Goal: Task Accomplishment & Management: Manage account settings

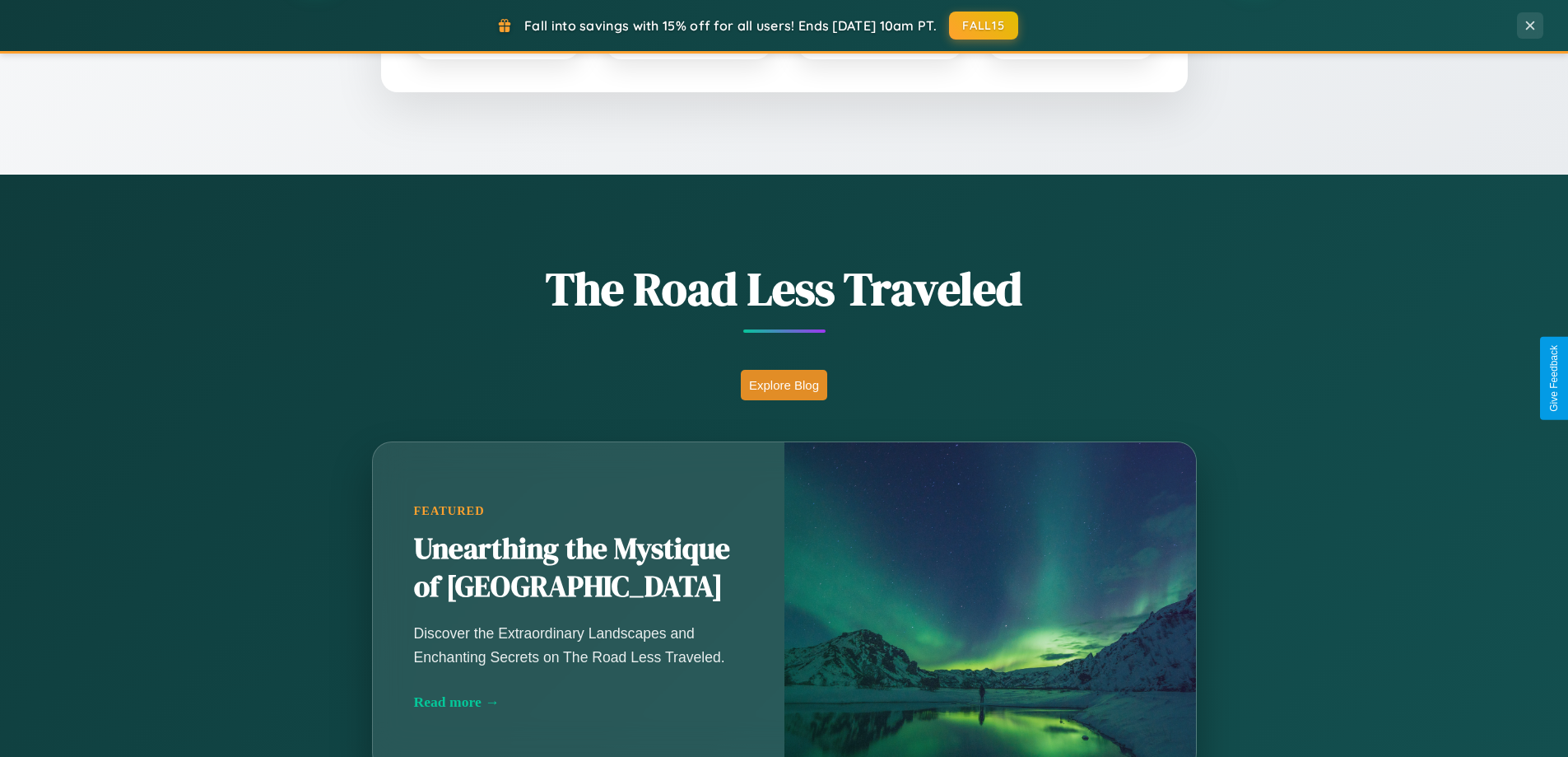
scroll to position [1133, 0]
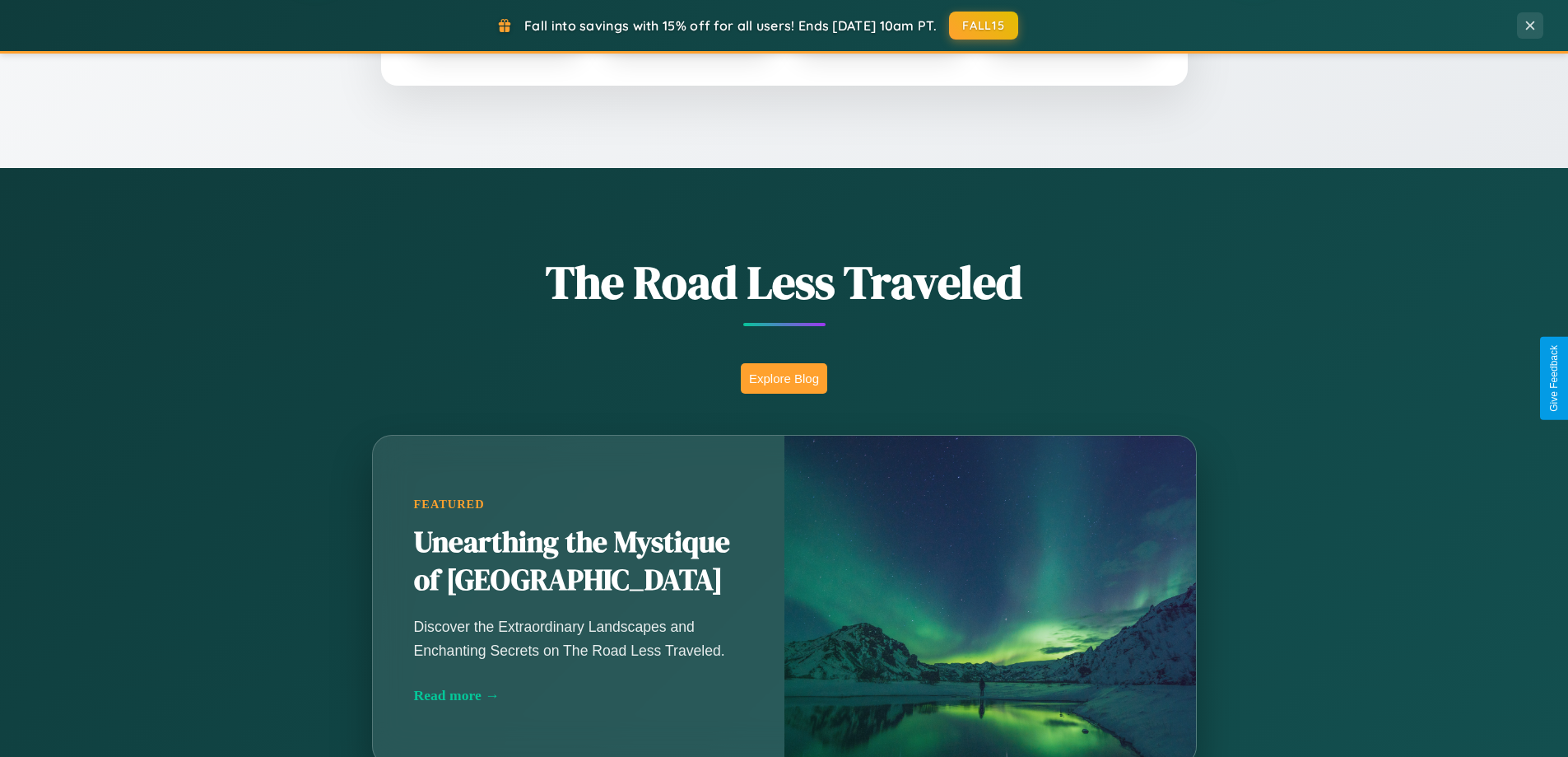
click at [784, 378] on button "Explore Blog" at bounding box center [784, 378] width 86 height 31
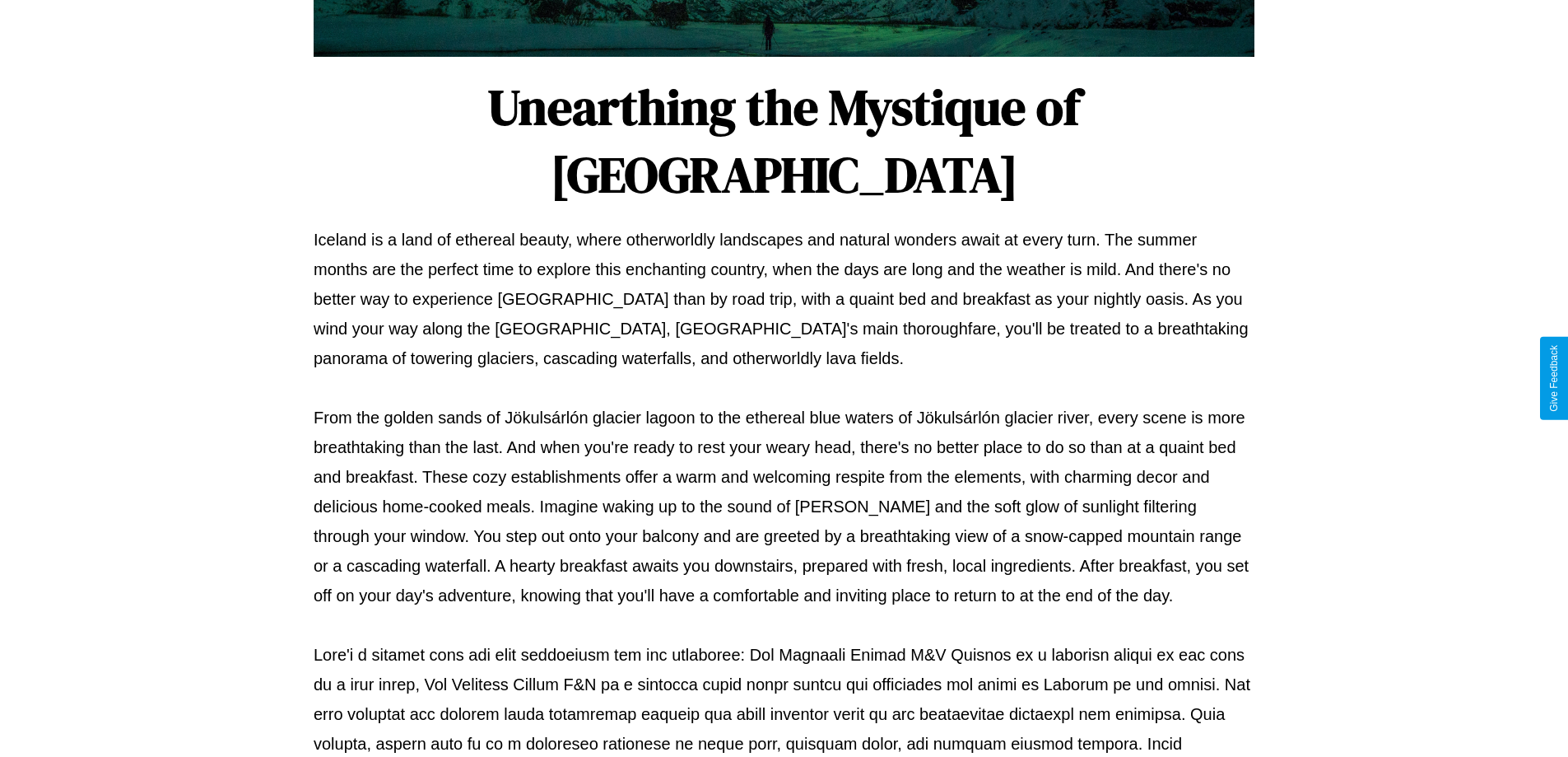
scroll to position [533, 0]
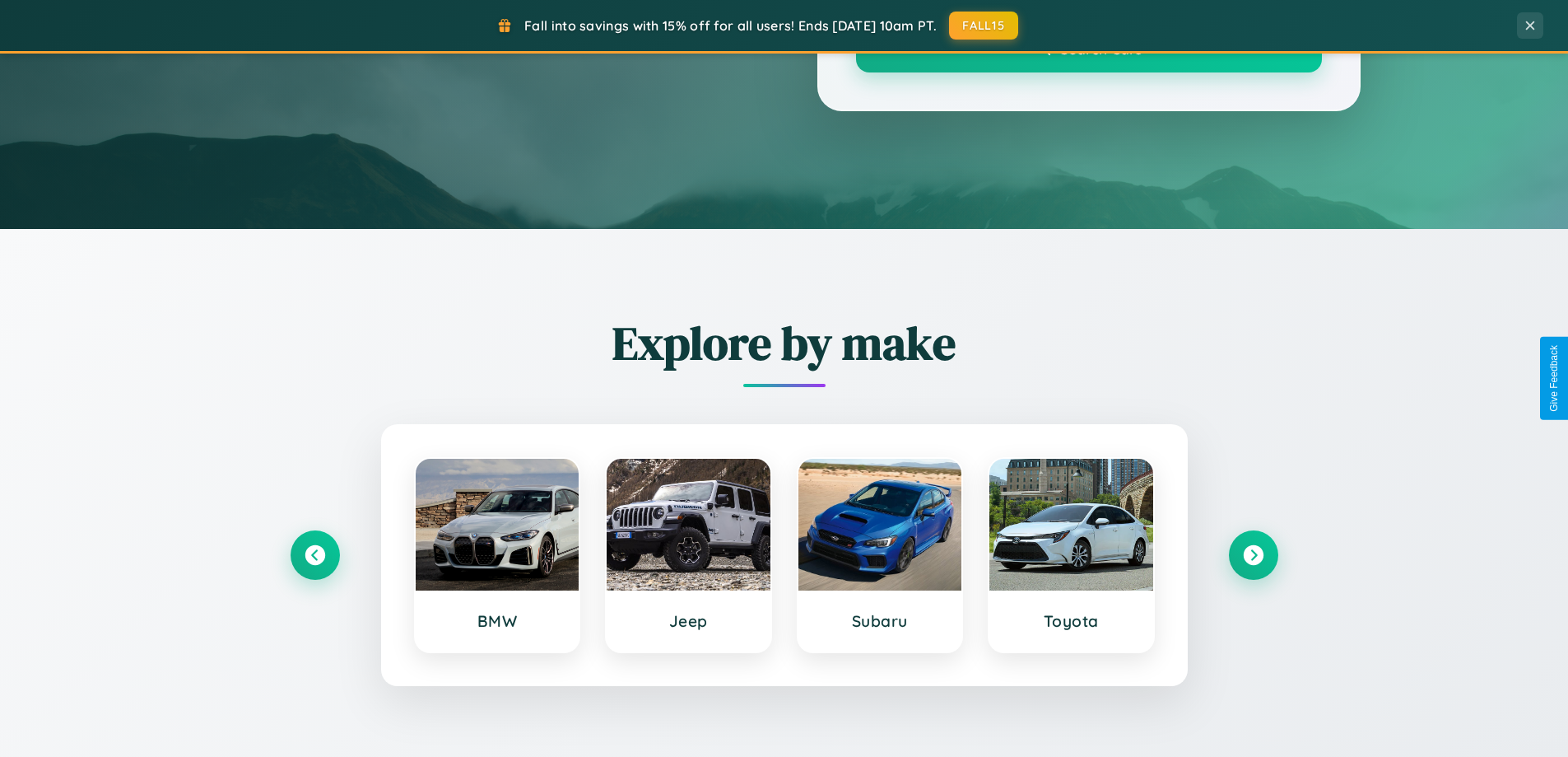
scroll to position [1133, 0]
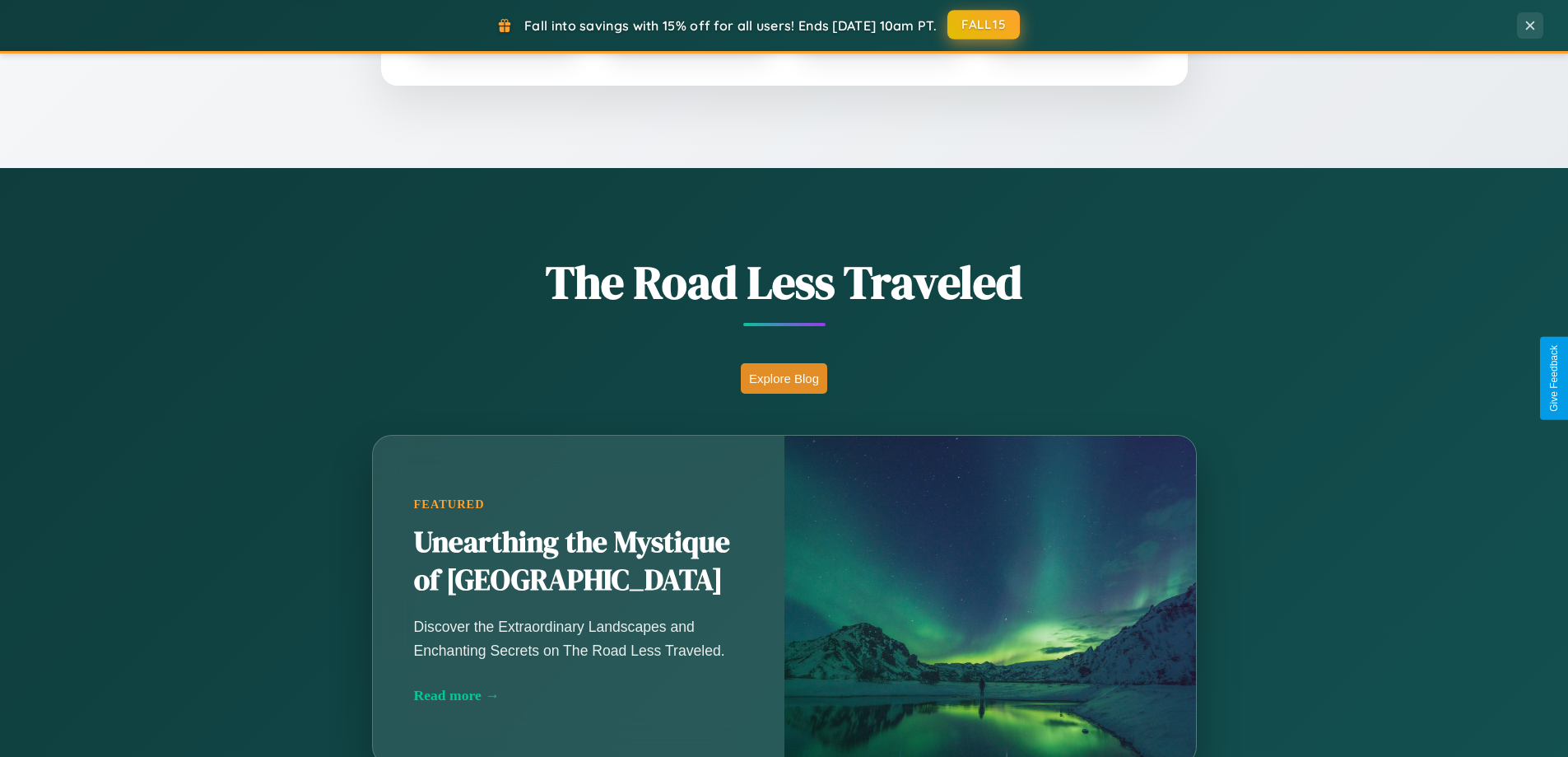
click at [985, 25] on button "FALL15" at bounding box center [983, 25] width 72 height 30
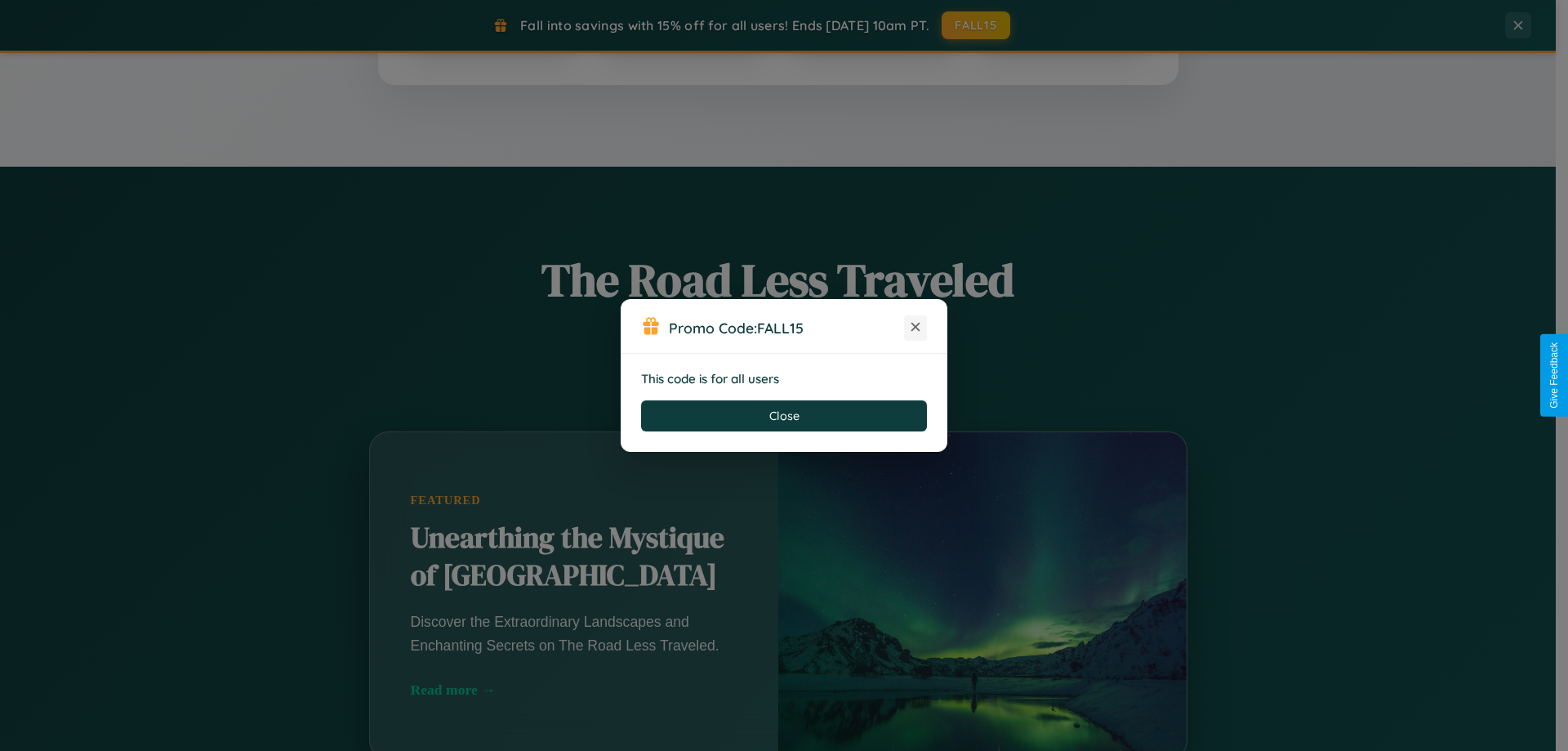
click at [915, 328] on icon at bounding box center [915, 327] width 17 height 17
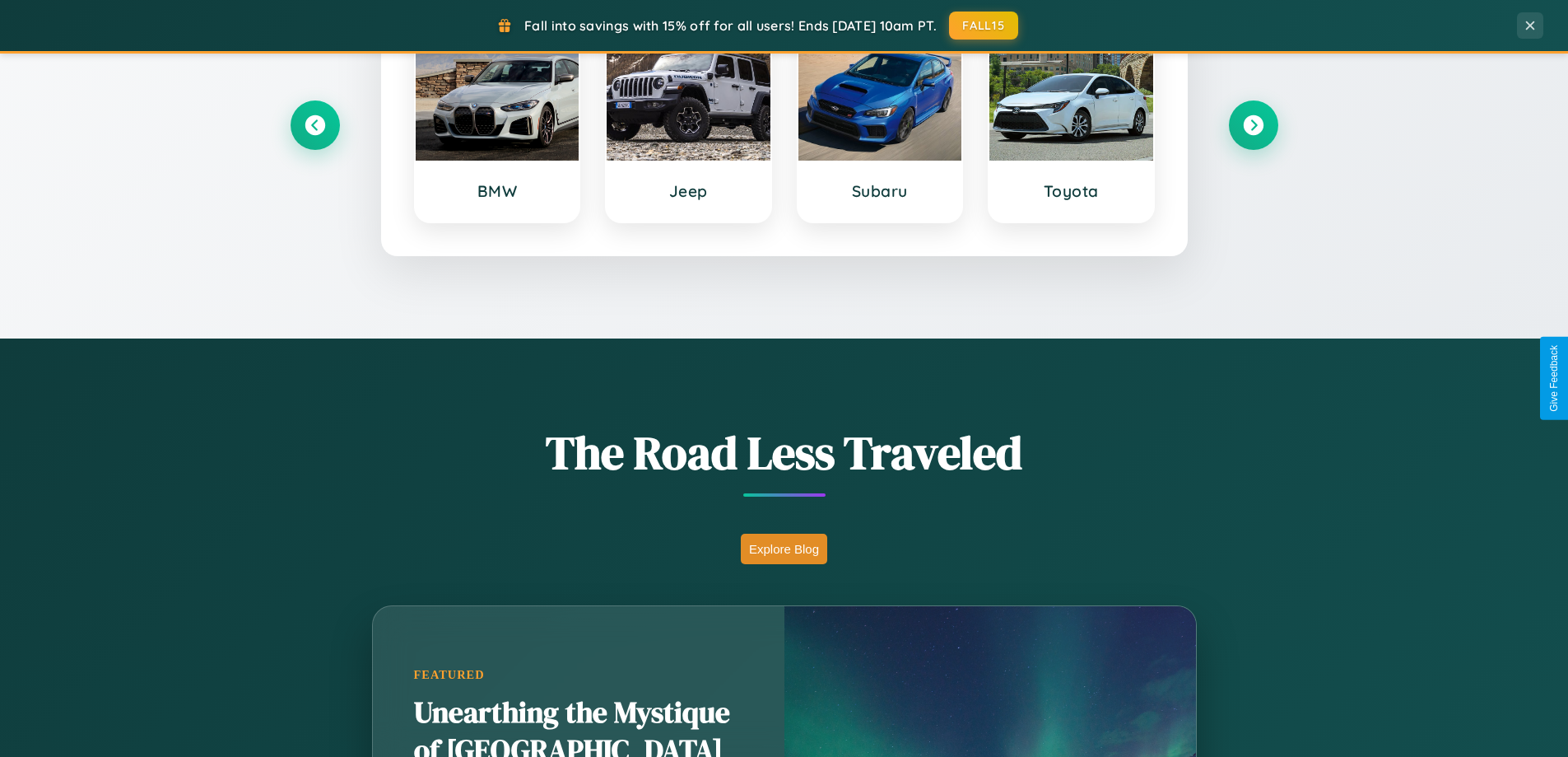
scroll to position [0, 0]
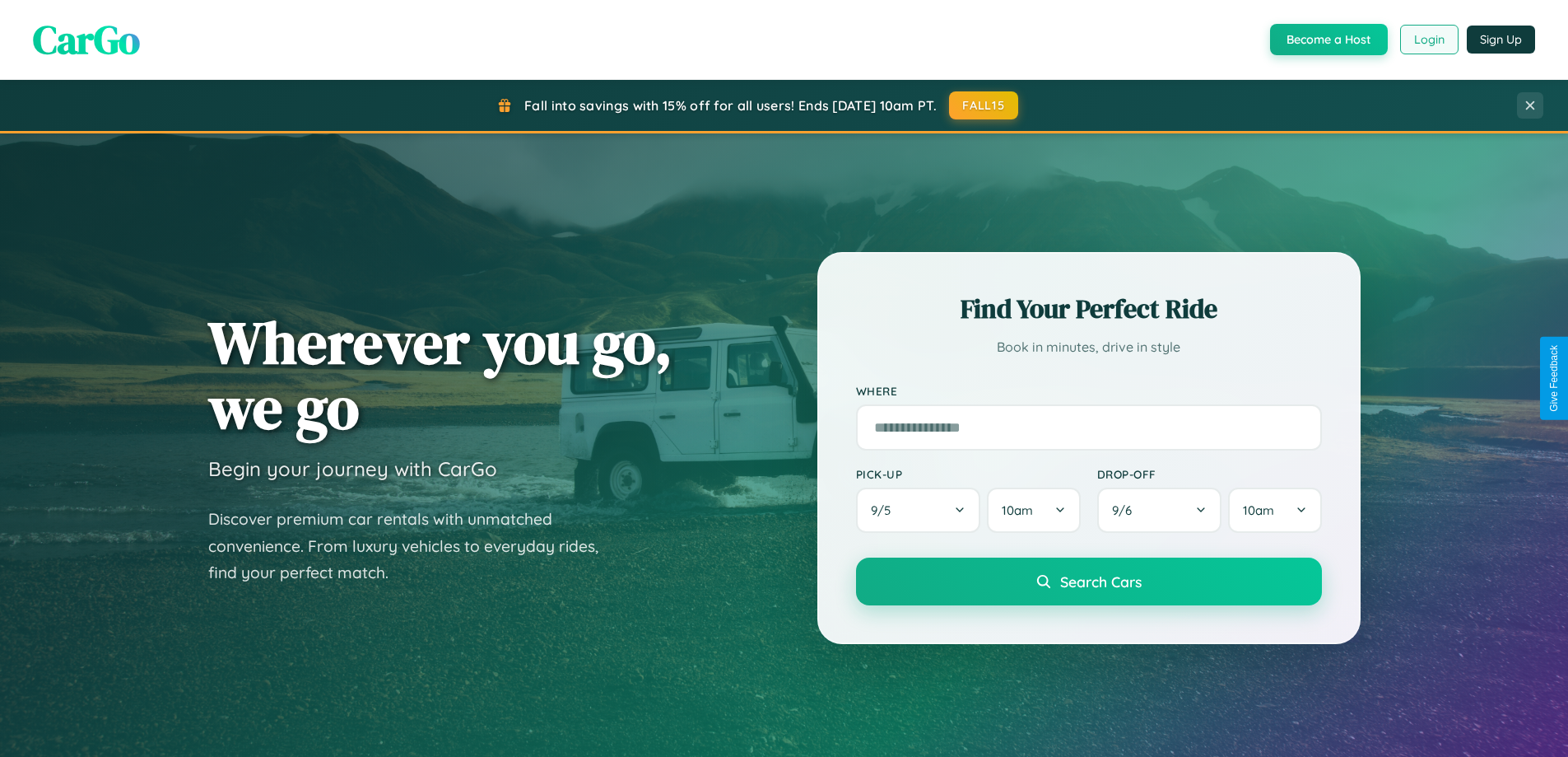
click at [1428, 40] on button "Login" at bounding box center [1429, 40] width 59 height 30
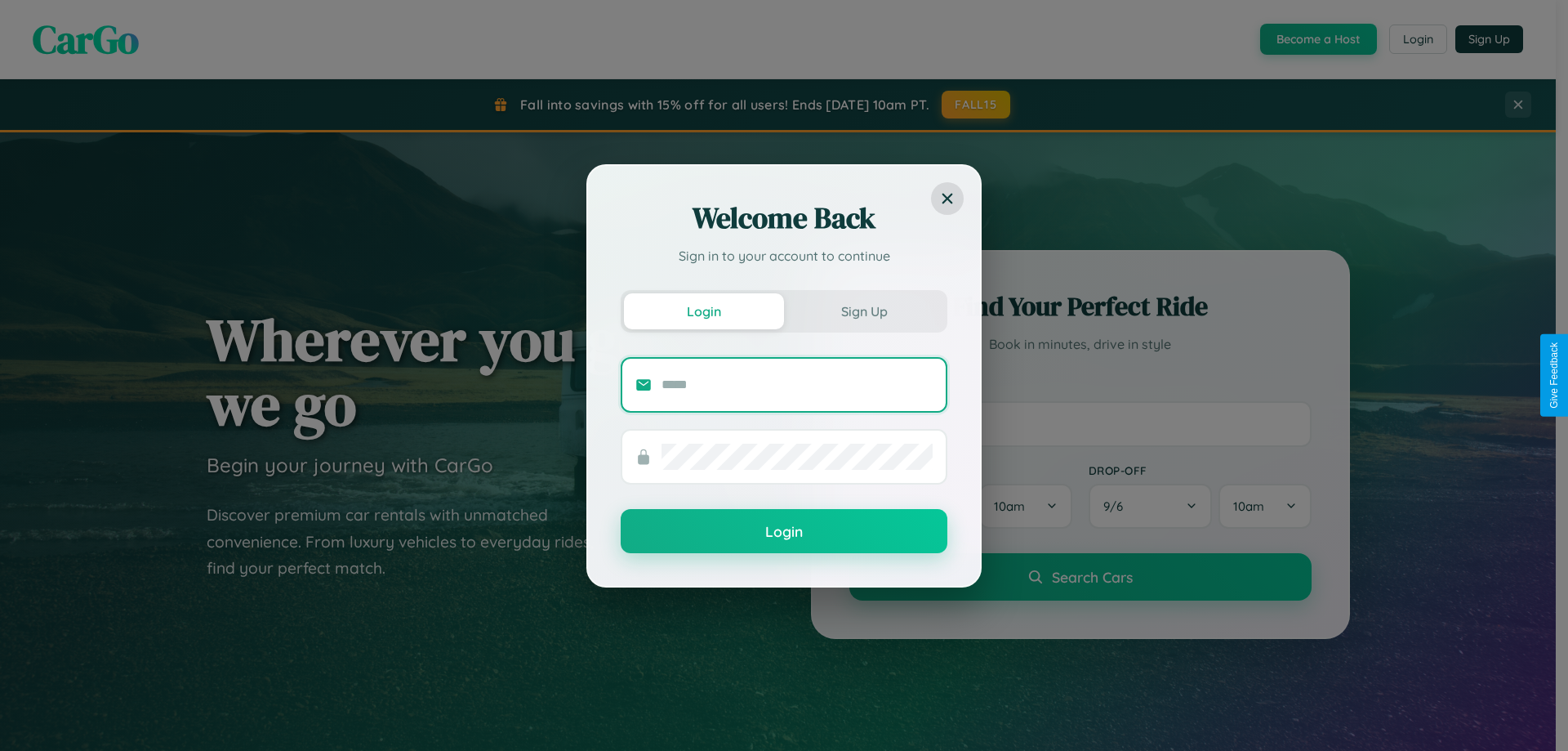
click at [797, 384] on input "text" at bounding box center [797, 385] width 271 height 27
type input "**********"
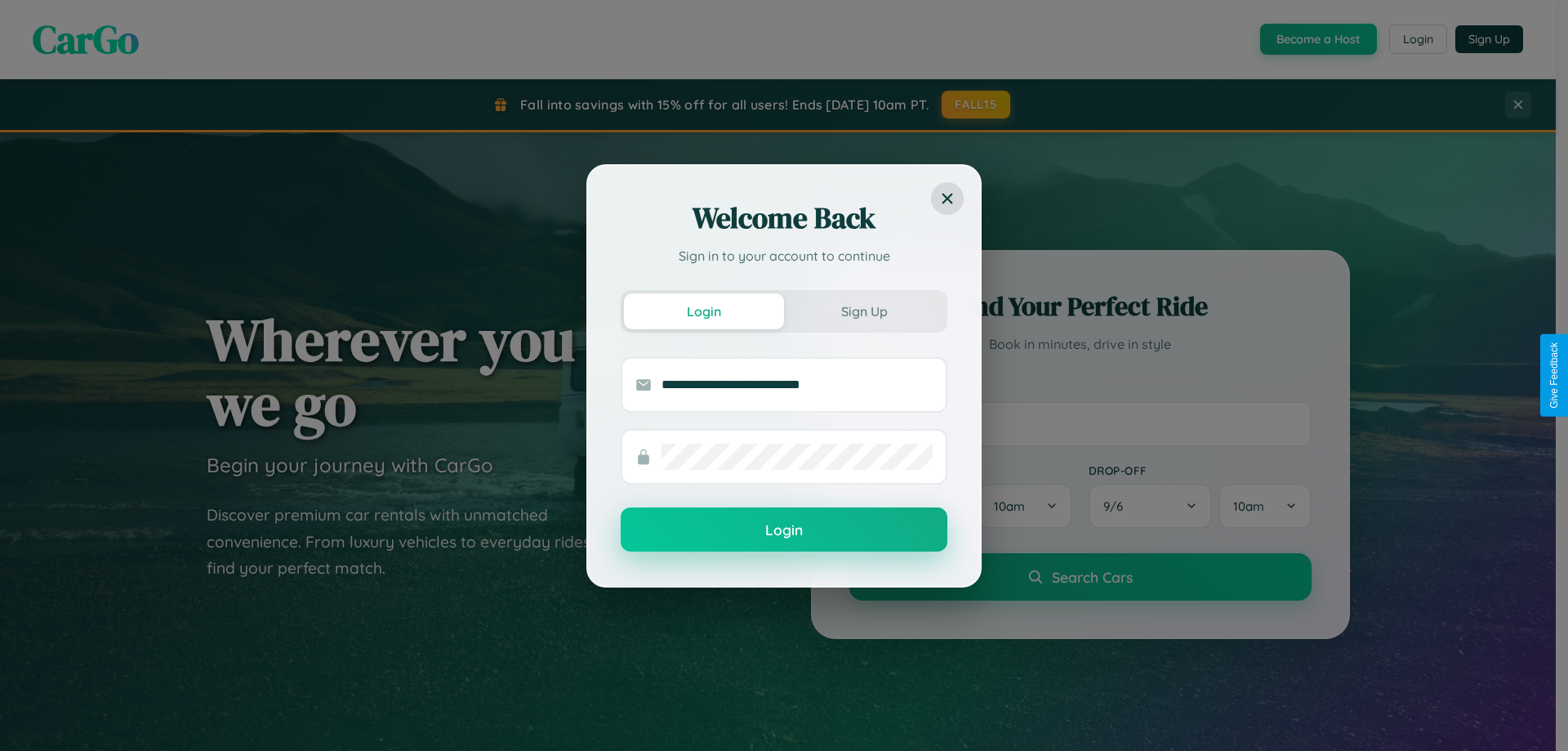
click at [784, 531] on button "Login" at bounding box center [784, 529] width 327 height 44
